Goal: Task Accomplishment & Management: Manage account settings

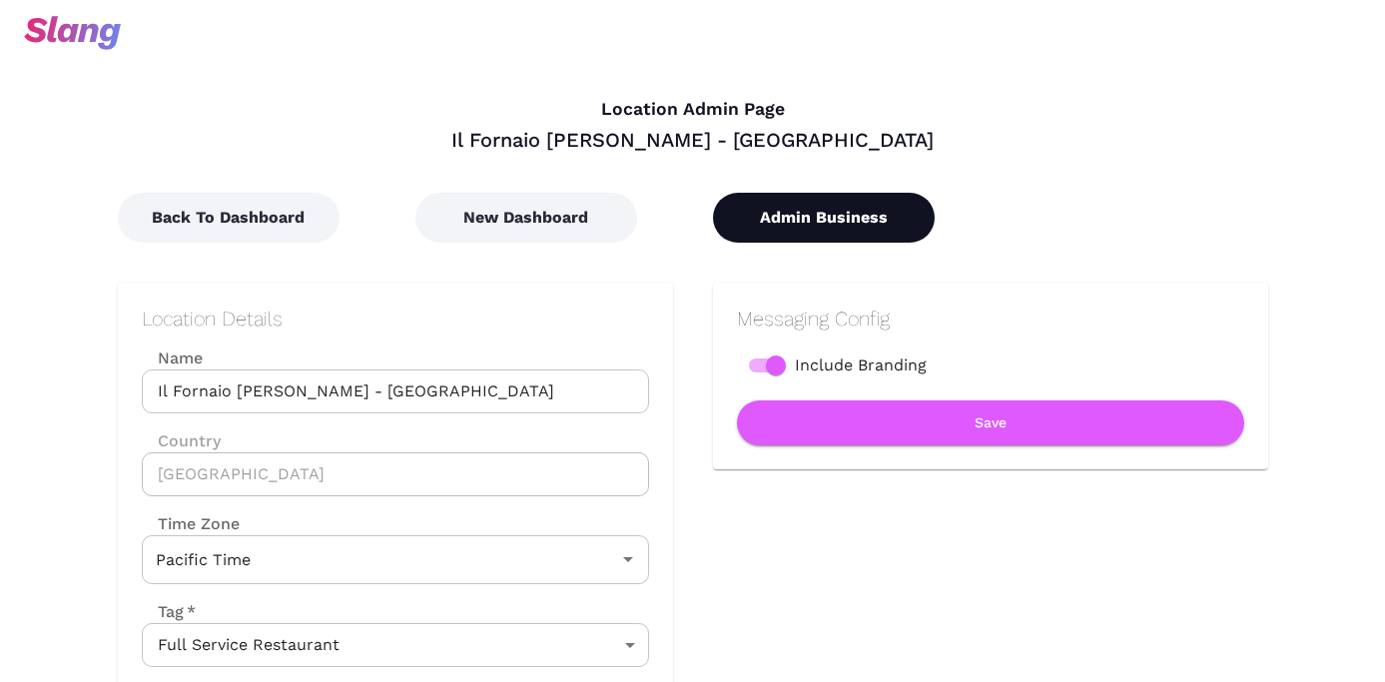
click at [885, 216] on button "Admin Business" at bounding box center [824, 218] width 222 height 50
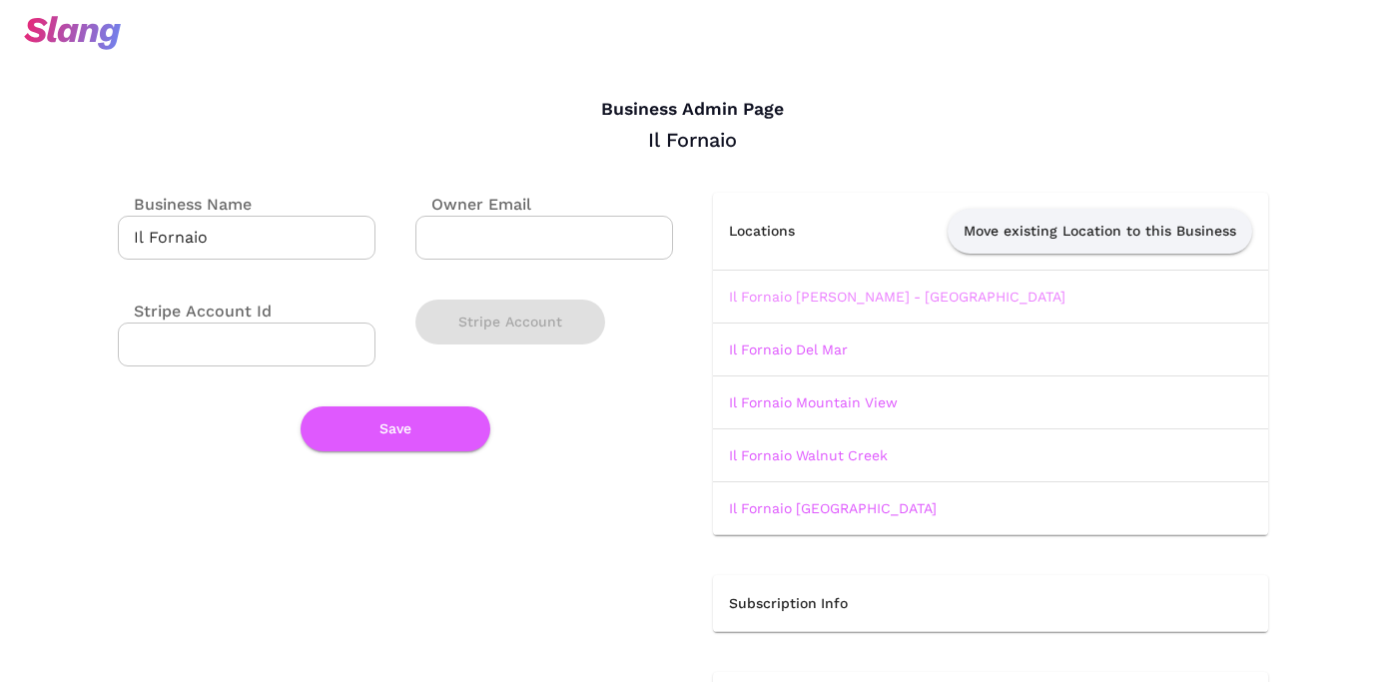
click at [799, 296] on link "Il Fornaio [PERSON_NAME] - [GEOGRAPHIC_DATA]" at bounding box center [897, 297] width 337 height 16
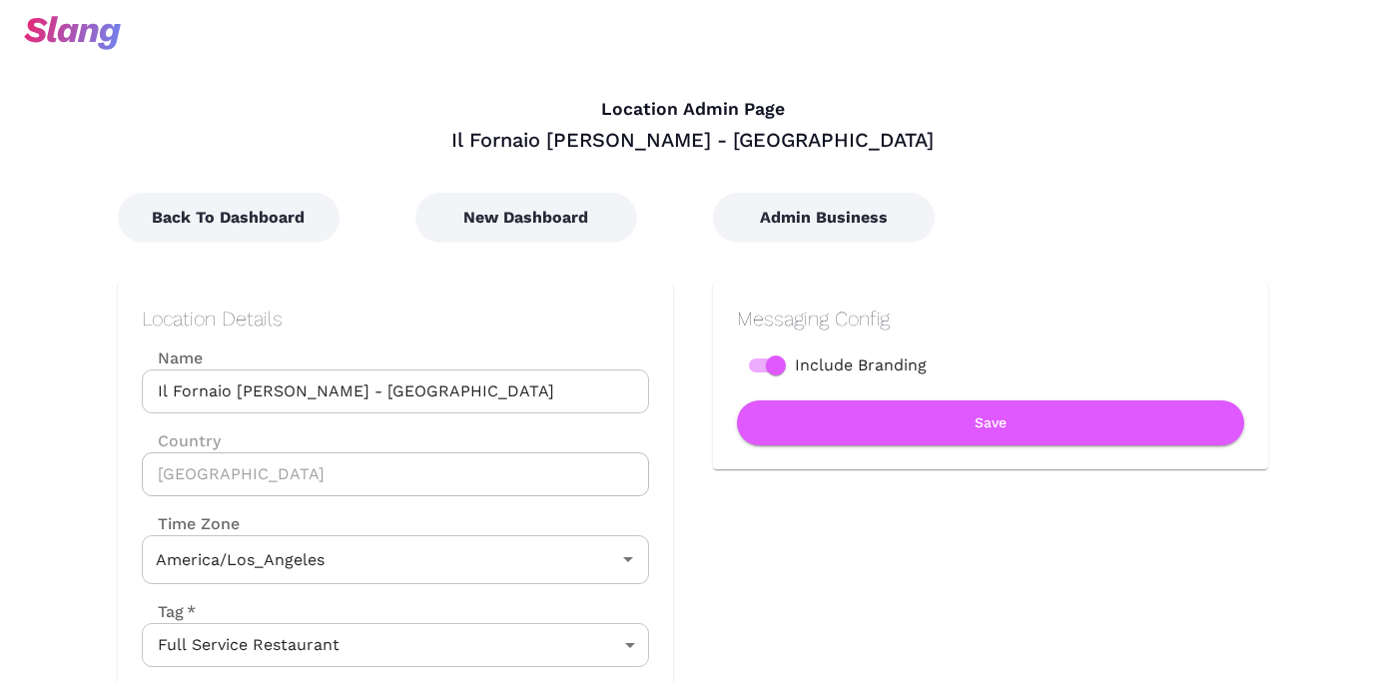
type input "Pacific Time"
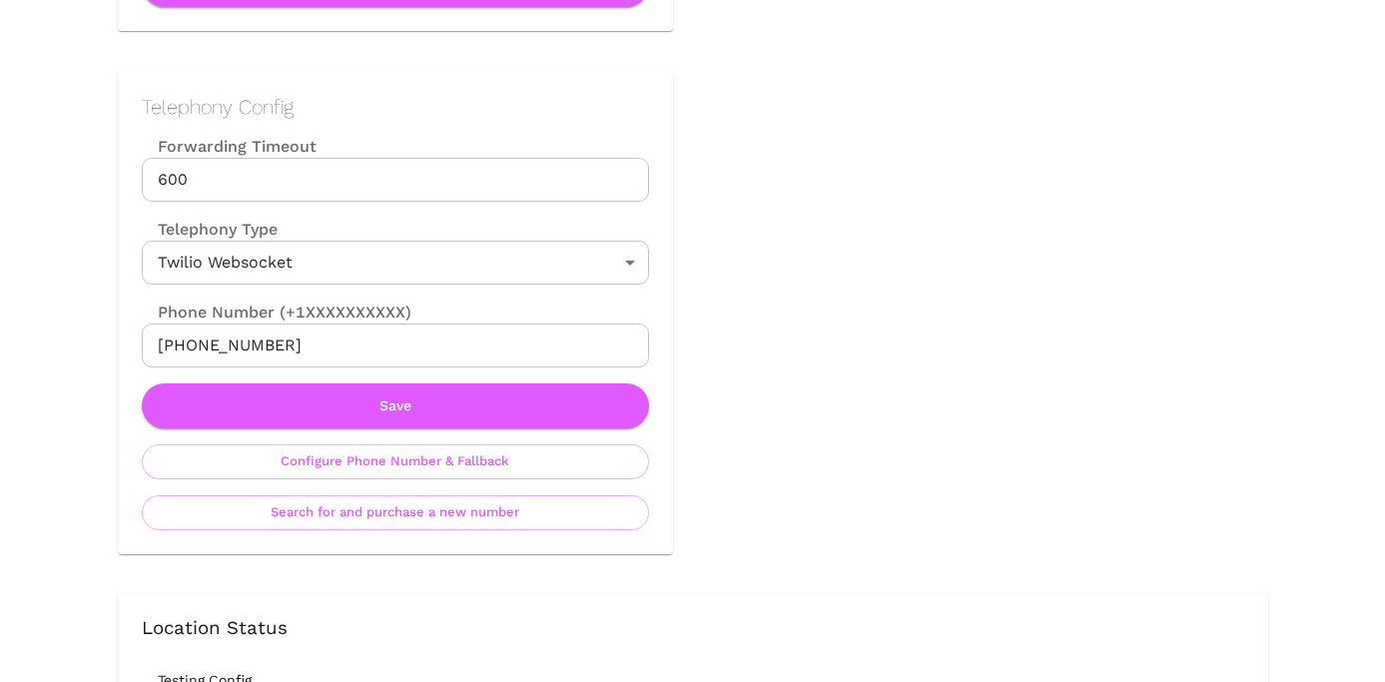
scroll to position [918, 0]
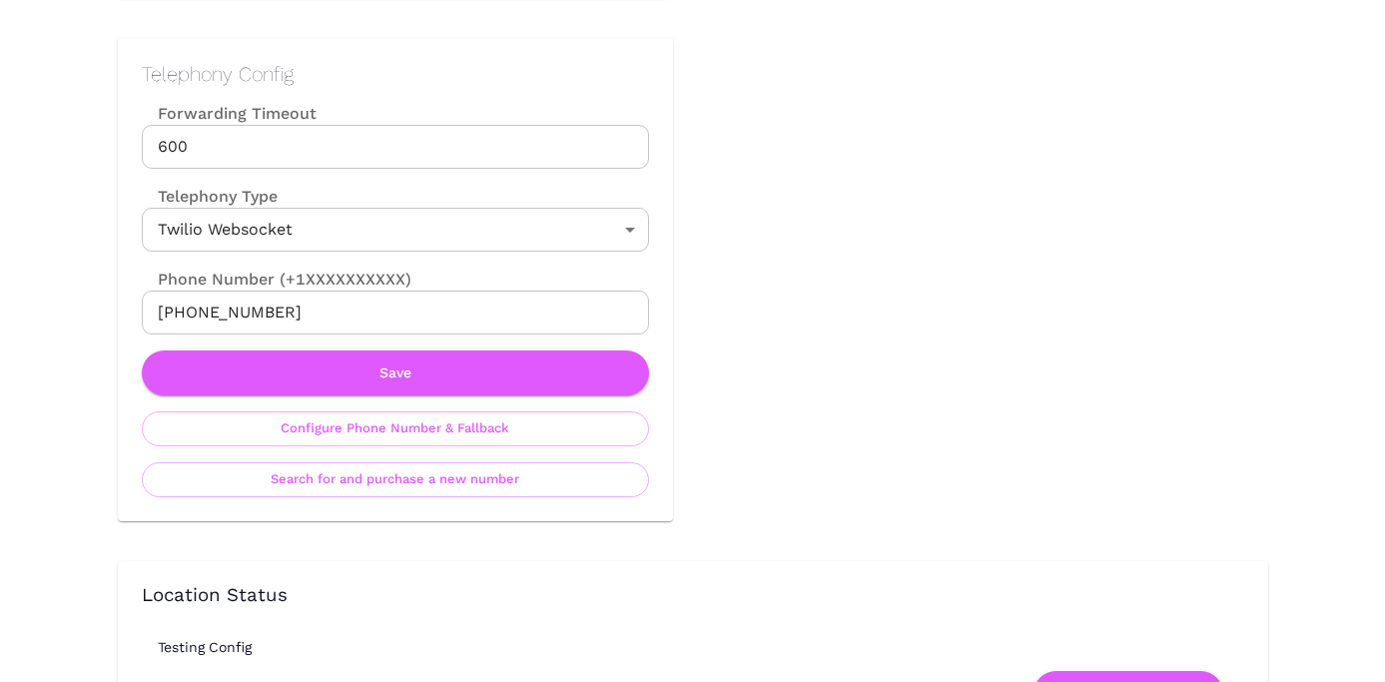
click at [504, 307] on input "[PHONE_NUMBER]" at bounding box center [395, 313] width 507 height 44
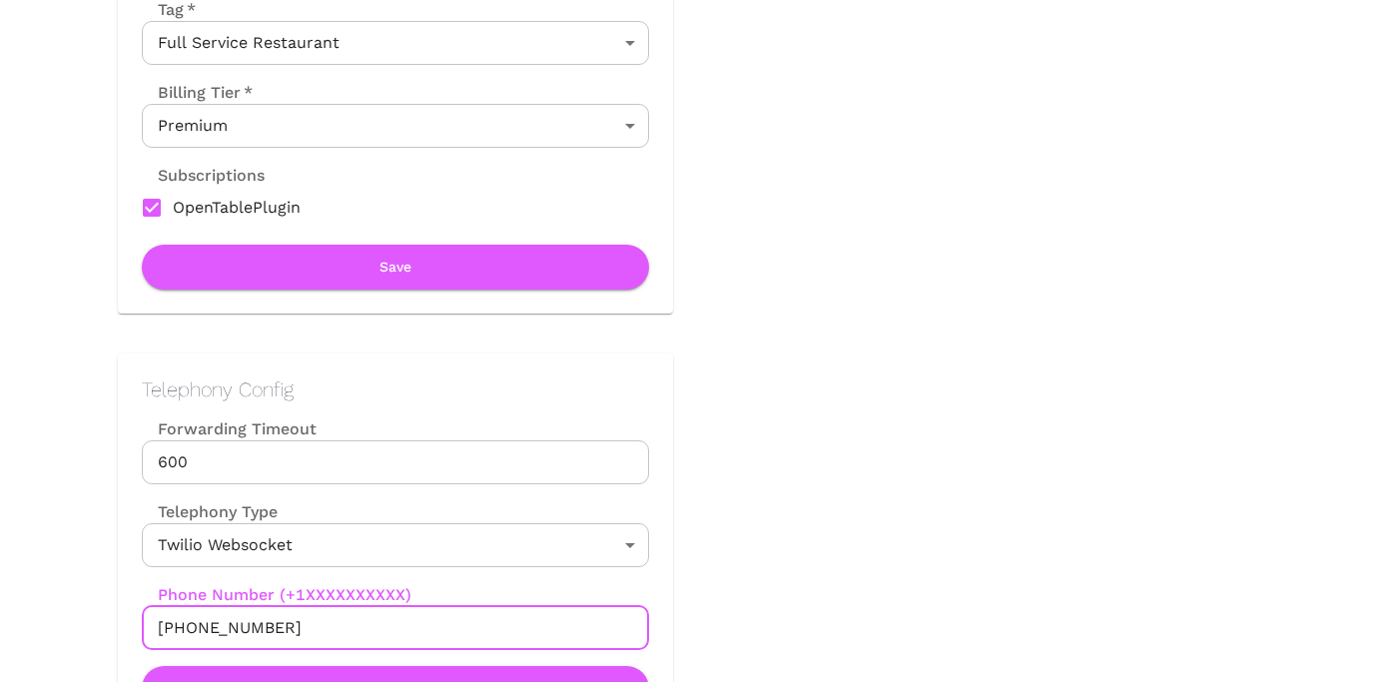
scroll to position [0, 0]
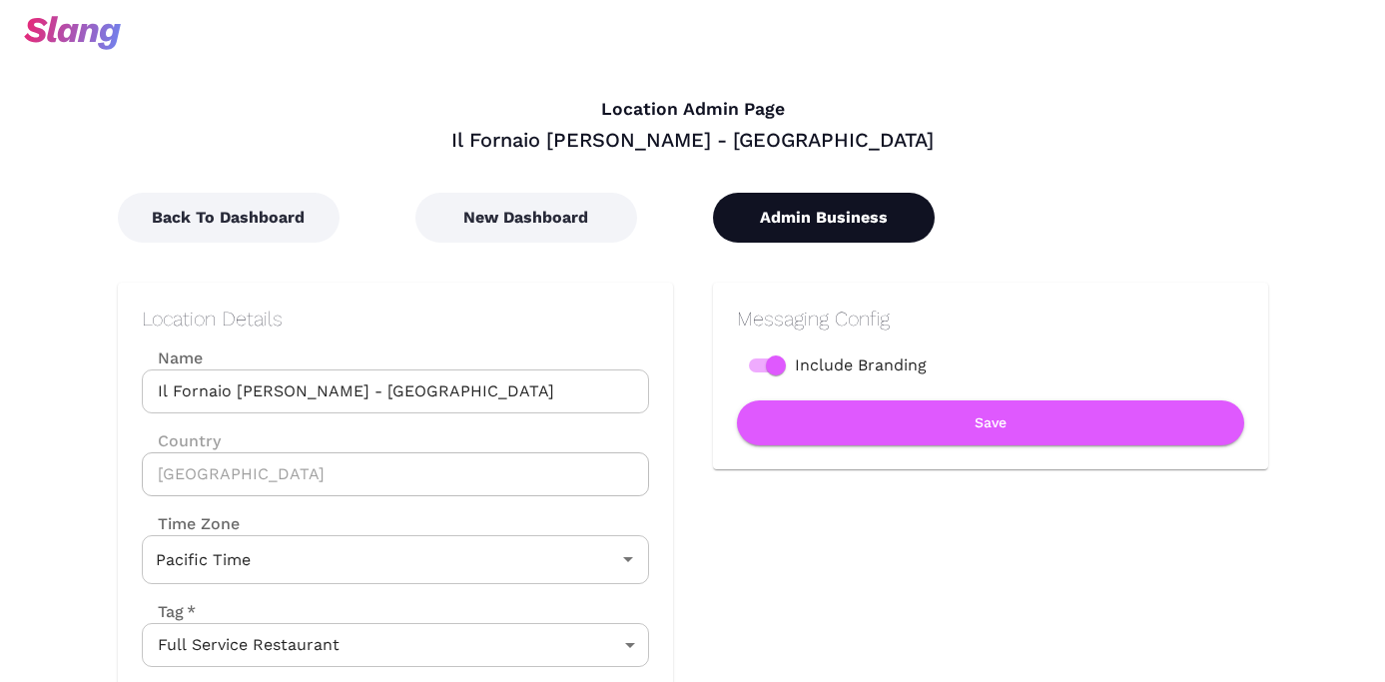
click at [811, 221] on button "Admin Business" at bounding box center [824, 218] width 222 height 50
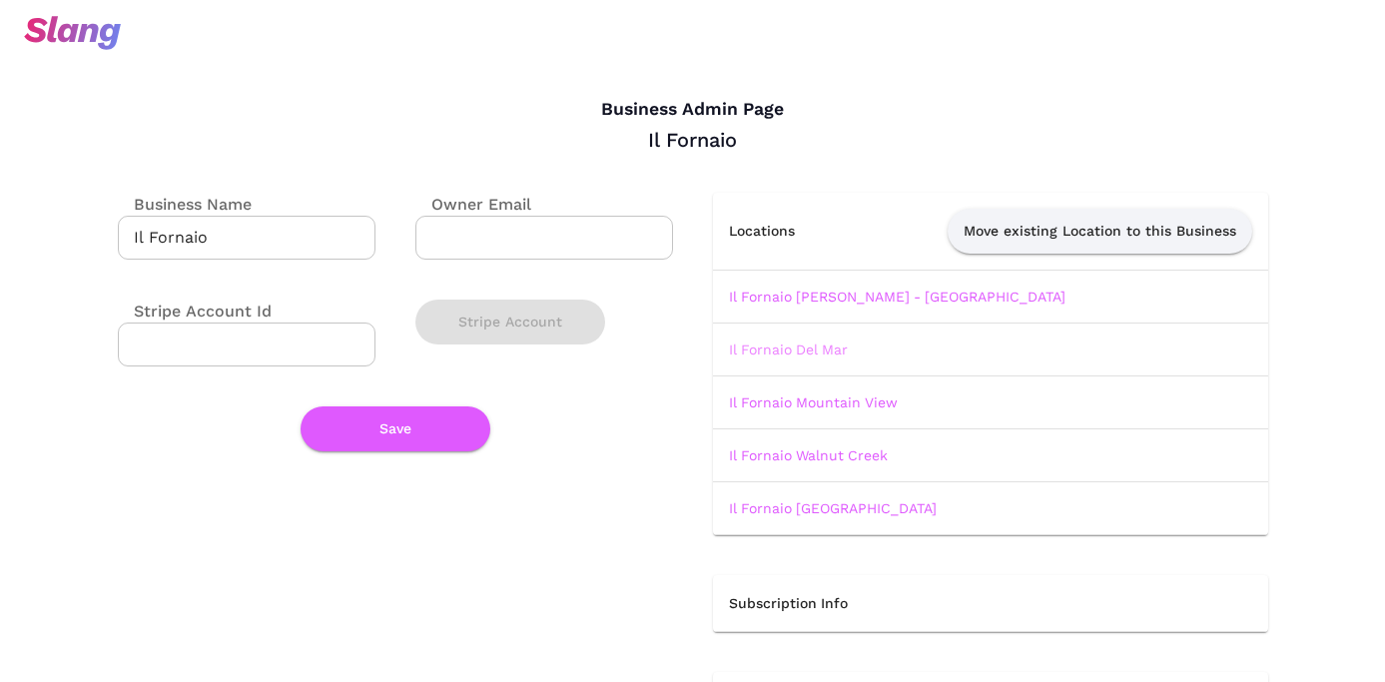
click at [806, 351] on link "Il Fornaio Del Mar" at bounding box center [788, 350] width 119 height 16
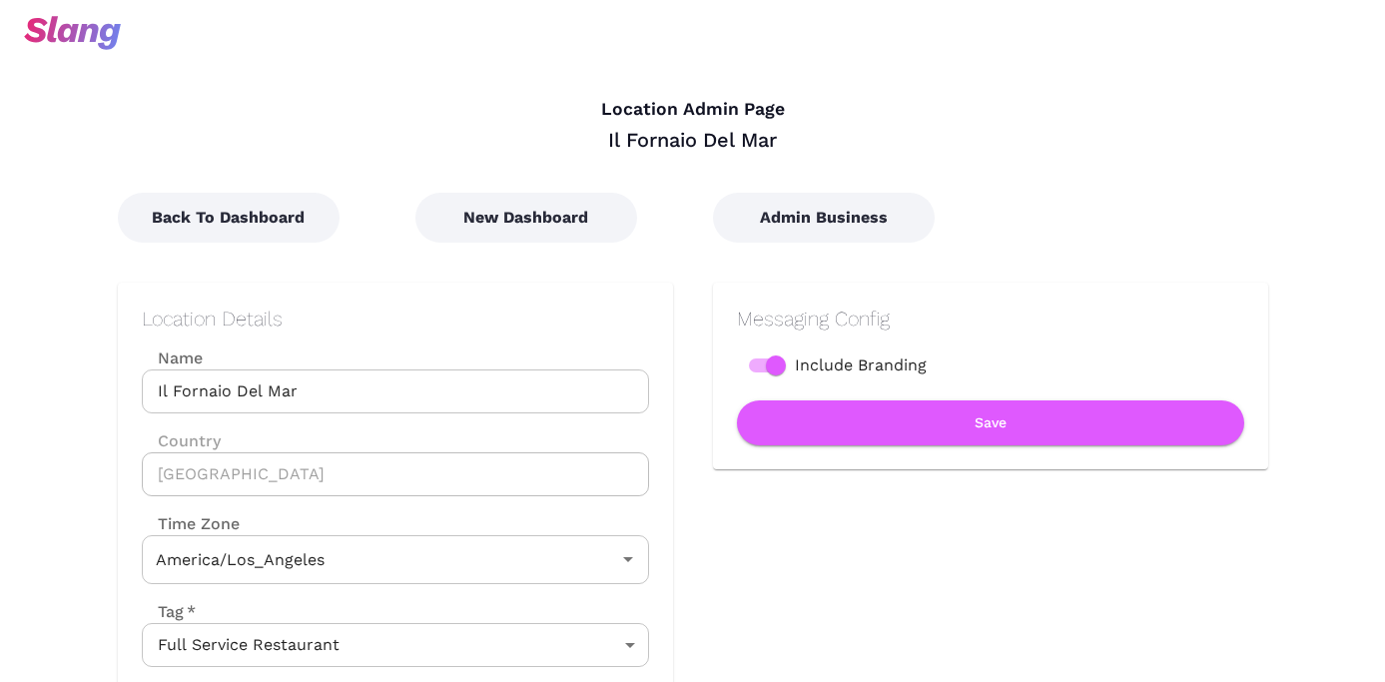
type input "Pacific Time"
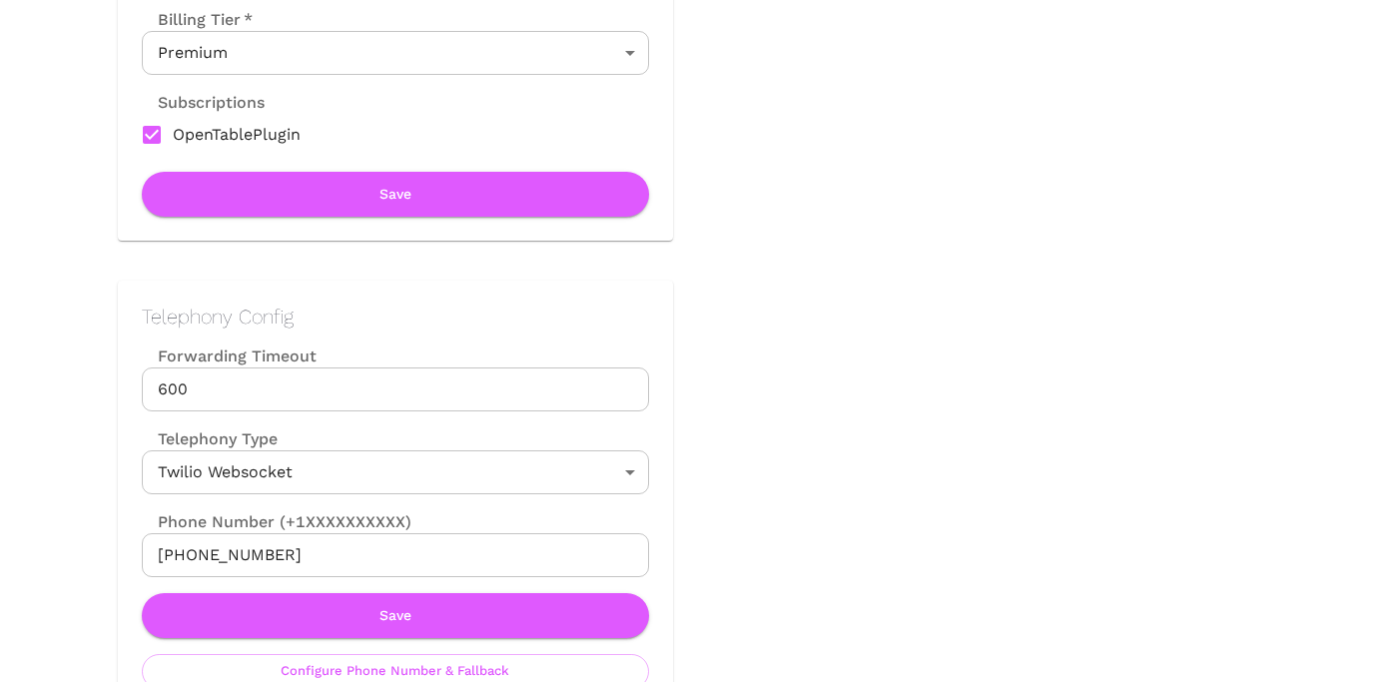
scroll to position [726, 0]
